Goal: Information Seeking & Learning: Learn about a topic

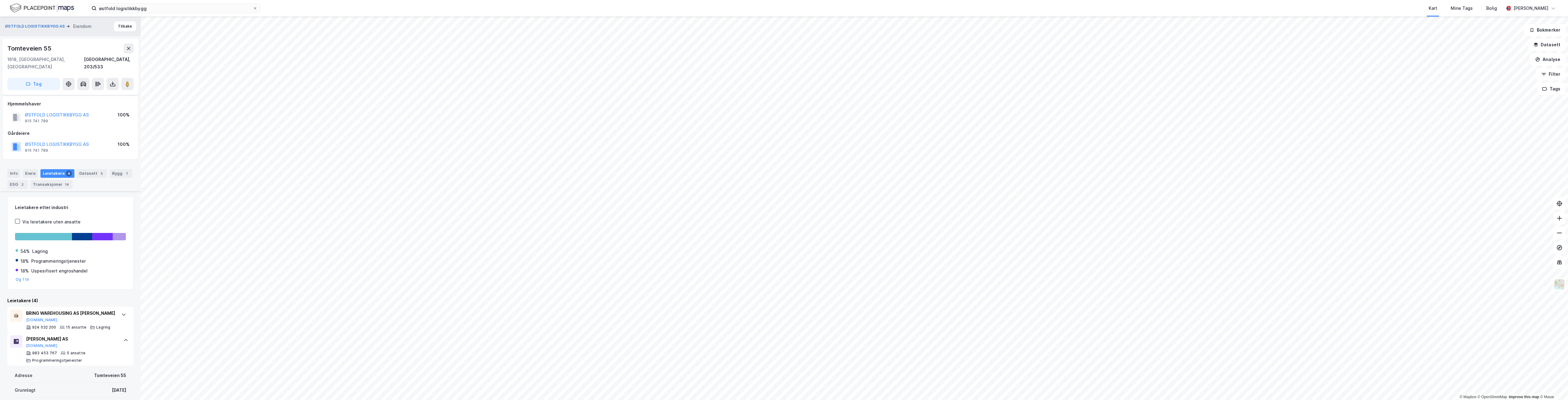
scroll to position [192, 0]
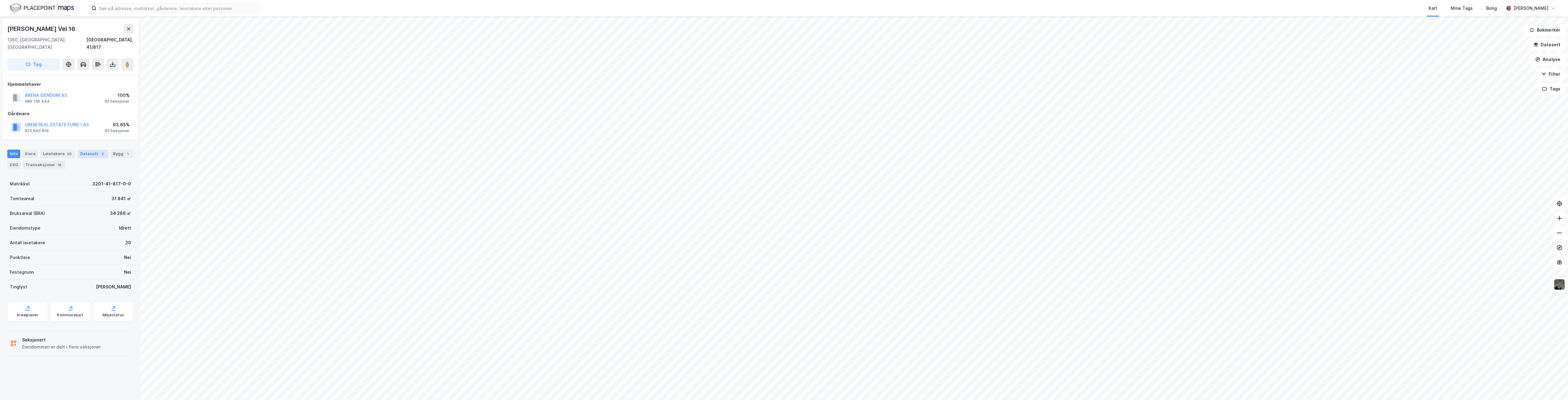
click at [80, 150] on div "Datasett 2" at bounding box center [93, 154] width 30 height 9
click at [100, 213] on div "Transaksjoner 2022 Transkajsoner" at bounding box center [71, 221] width 125 height 24
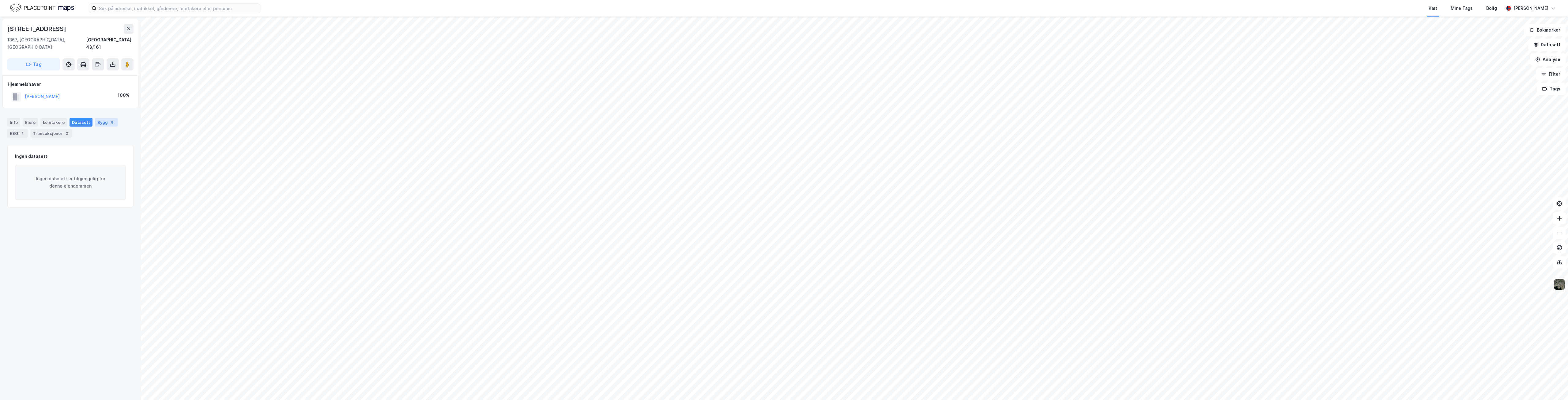
click at [100, 118] on div "Bygg 8" at bounding box center [106, 122] width 23 height 9
